Goal: Obtain resource: Download file/media

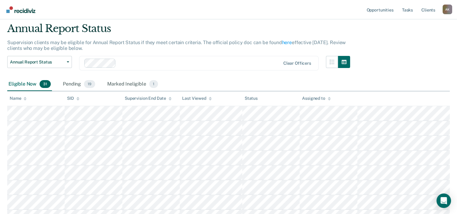
scroll to position [30, 0]
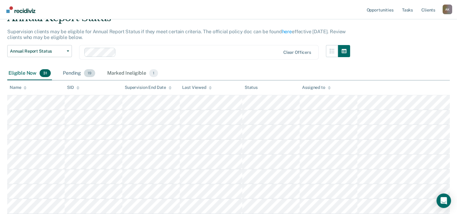
click at [76, 74] on div "Pending 19" at bounding box center [79, 73] width 35 height 13
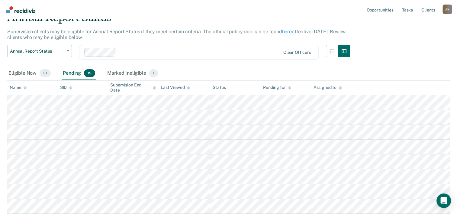
scroll to position [60, 0]
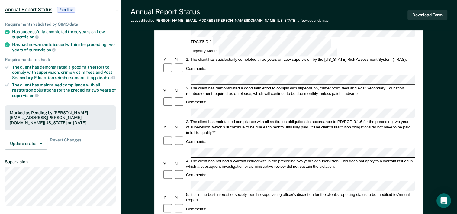
scroll to position [60, 0]
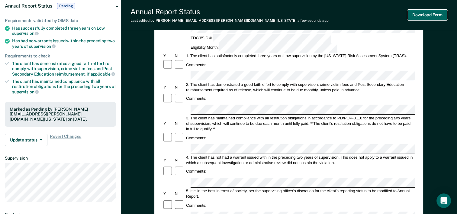
click at [433, 16] on button "Download Form" at bounding box center [427, 15] width 40 height 10
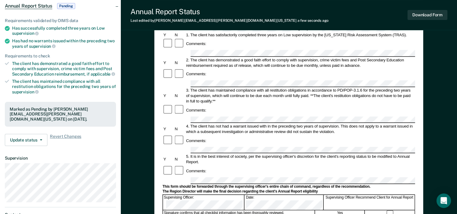
scroll to position [0, 0]
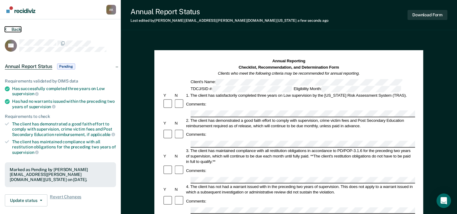
click at [7, 29] on button "Back" at bounding box center [13, 29] width 16 height 5
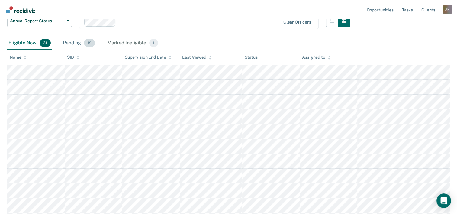
click at [72, 42] on div "Pending 19" at bounding box center [79, 43] width 35 height 13
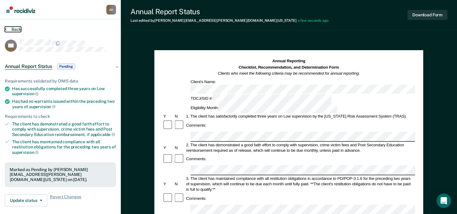
click at [5, 30] on icon at bounding box center [6, 29] width 2 height 5
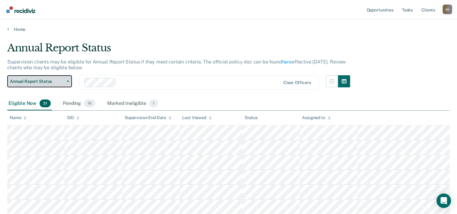
click at [69, 81] on icon "button" at bounding box center [68, 81] width 2 height 1
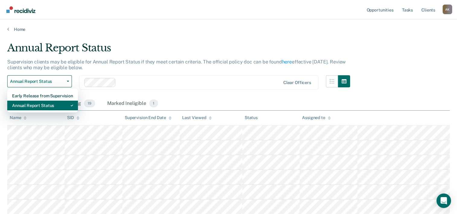
click at [44, 106] on div "Annual Report Status" at bounding box center [42, 106] width 61 height 10
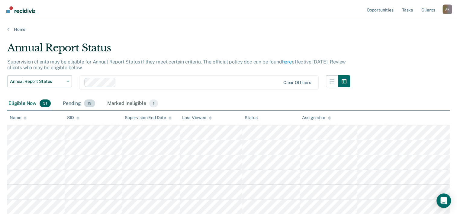
click at [75, 105] on div "Pending 19" at bounding box center [79, 103] width 35 height 13
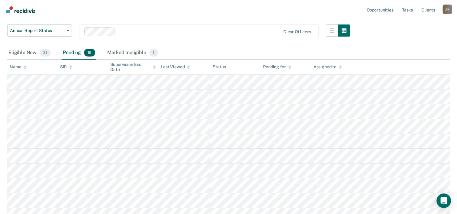
scroll to position [60, 0]
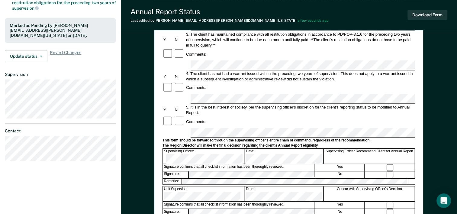
scroll to position [151, 0]
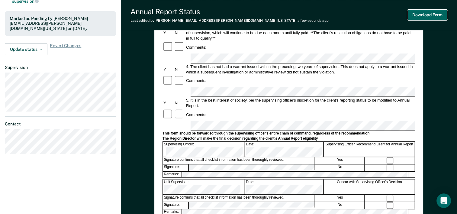
click at [433, 14] on button "Download Form" at bounding box center [427, 15] width 40 height 10
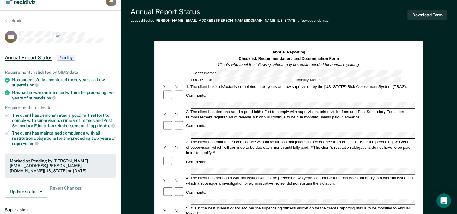
scroll to position [0, 0]
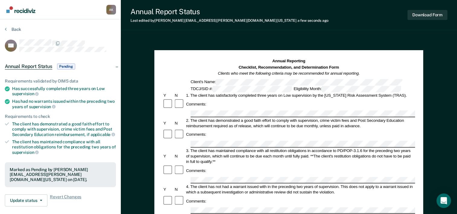
click at [7, 31] on div "Back" at bounding box center [60, 33] width 111 height 13
click at [6, 30] on icon at bounding box center [6, 29] width 2 height 5
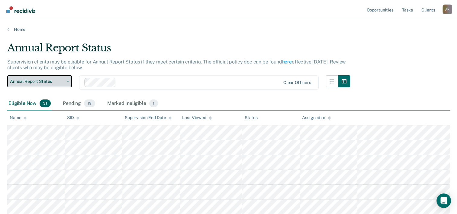
click at [69, 80] on button "Annual Report Status" at bounding box center [39, 81] width 65 height 12
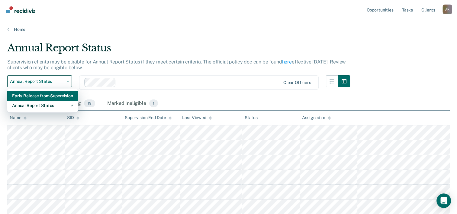
click at [59, 98] on div "Early Release from Supervision" at bounding box center [42, 96] width 61 height 10
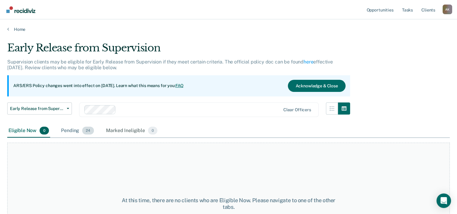
click at [80, 132] on div "Pending 24" at bounding box center [77, 130] width 35 height 13
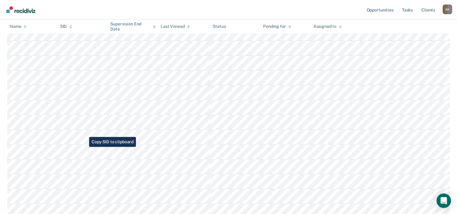
scroll to position [242, 0]
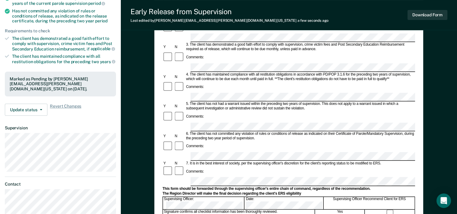
scroll to position [151, 0]
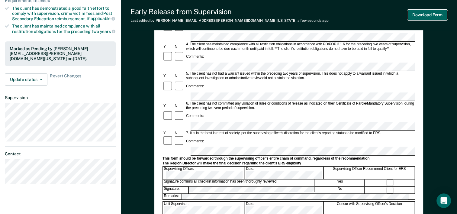
click at [431, 14] on button "Download Form" at bounding box center [427, 15] width 40 height 10
